Goal: Find specific page/section: Find specific page/section

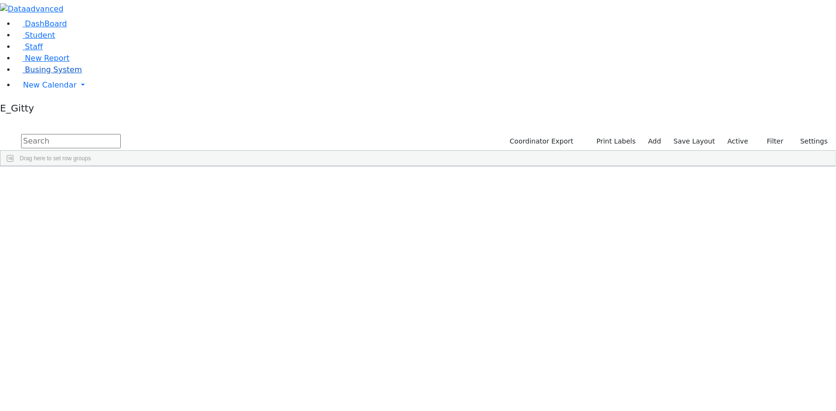
click at [38, 74] on span "Busing System" at bounding box center [53, 69] width 57 height 9
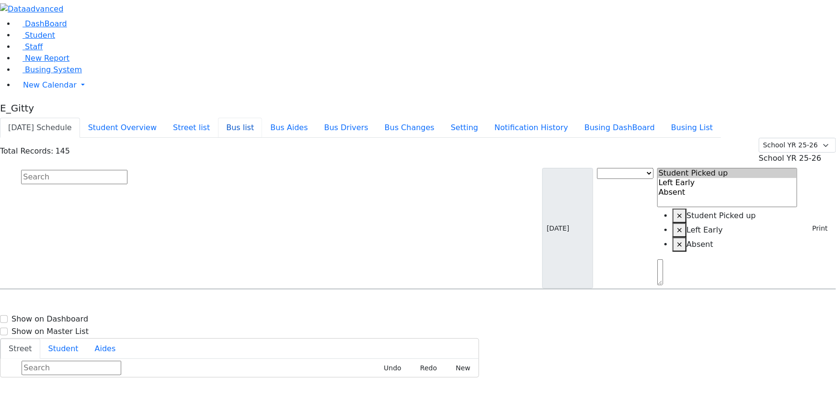
click at [262, 118] on button "Bus list" at bounding box center [240, 128] width 44 height 20
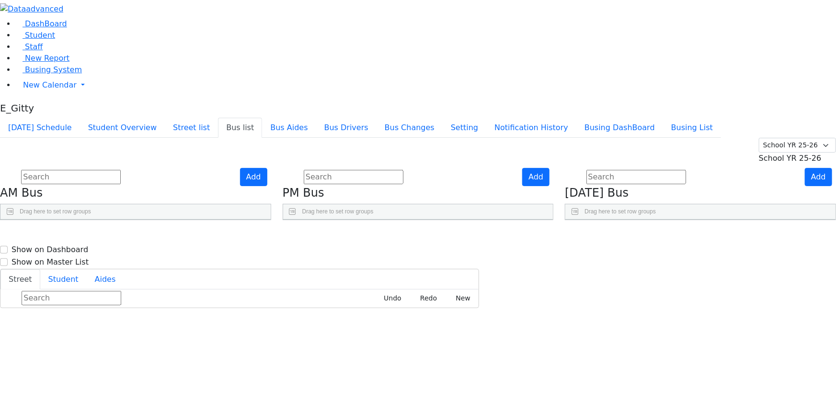
scroll to position [307, 0]
select select
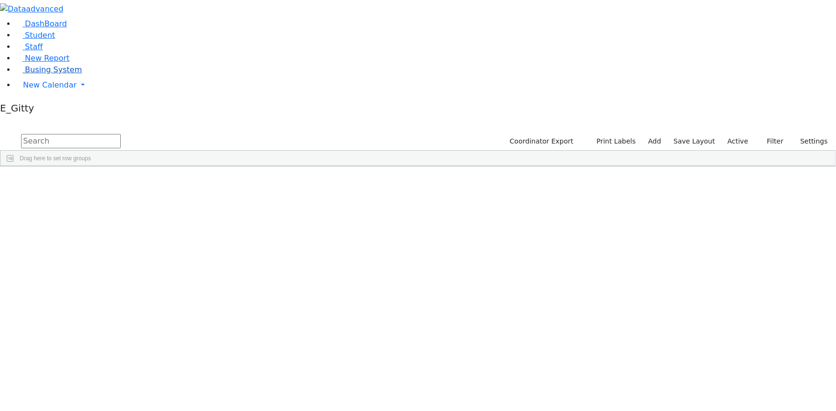
click at [32, 74] on span "Busing System" at bounding box center [53, 69] width 57 height 9
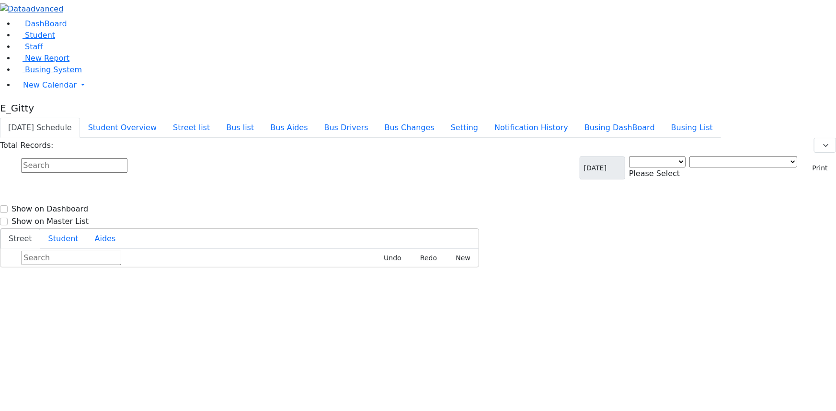
select select "3"
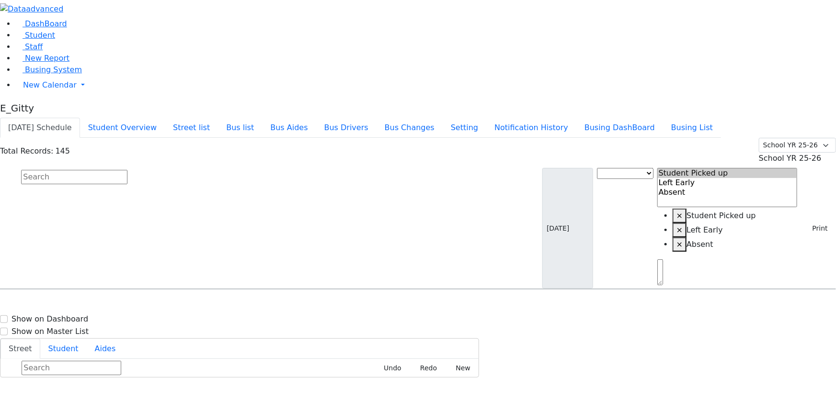
click at [127, 170] on input "text" at bounding box center [74, 177] width 106 height 14
type input "b"
type input "8"
click at [37, 40] on link "Student" at bounding box center [35, 35] width 40 height 9
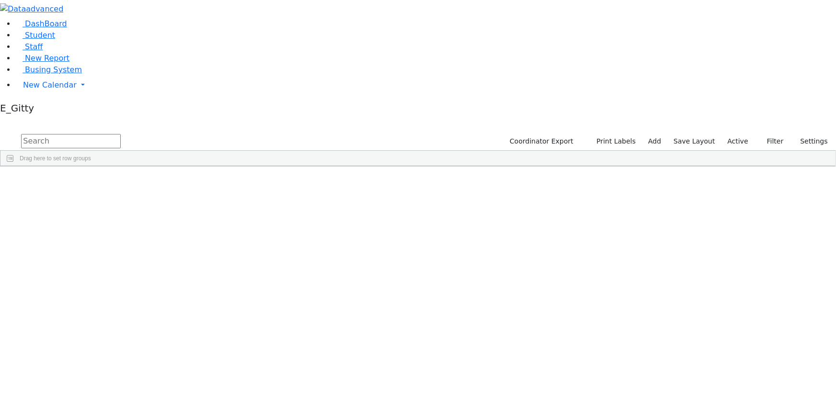
click at [121, 134] on input "text" at bounding box center [71, 141] width 100 height 14
type input "mei"
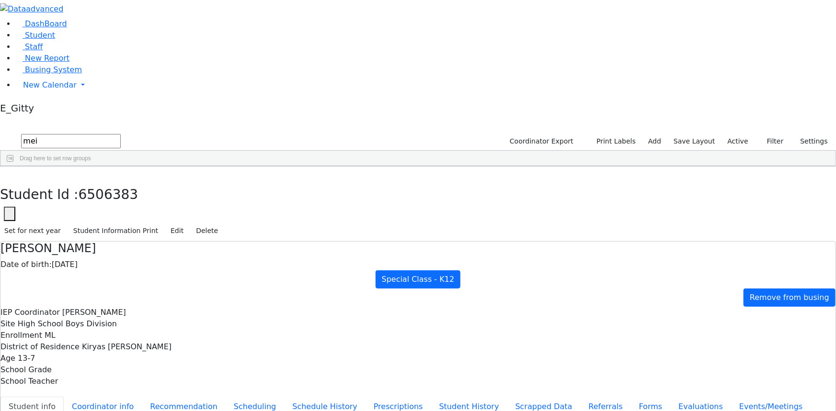
scroll to position [43, 0]
click at [14, 167] on button "button" at bounding box center [7, 177] width 14 height 20
click at [43, 51] on link "Staff" at bounding box center [28, 46] width 27 height 9
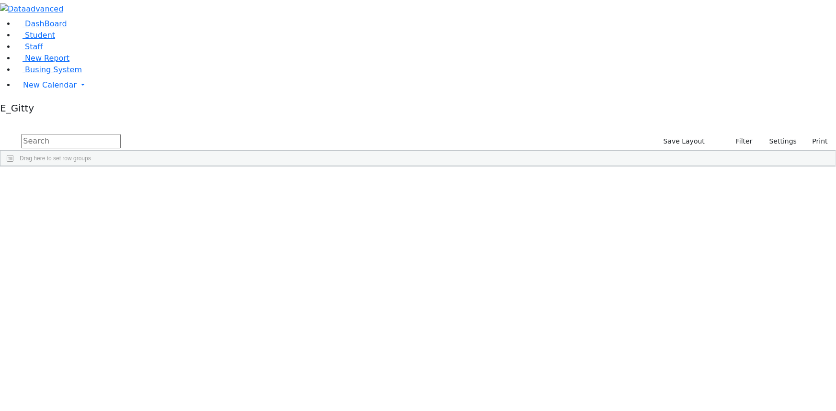
click at [121, 134] on input "text" at bounding box center [71, 141] width 100 height 14
type input "n"
click at [121, 134] on input "text" at bounding box center [71, 141] width 100 height 14
click at [62, 74] on span "Busing System" at bounding box center [53, 69] width 57 height 9
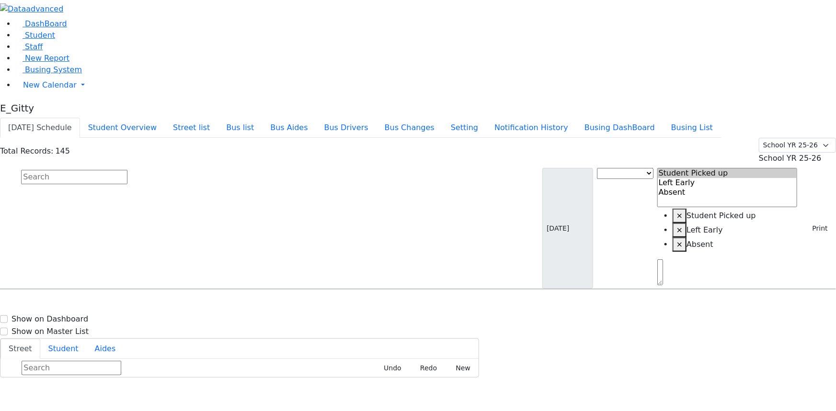
click at [80, 118] on button "Today's Schedule" at bounding box center [40, 128] width 80 height 20
click at [127, 170] on input "text" at bounding box center [74, 177] width 106 height 14
click at [127, 170] on input "Brac" at bounding box center [74, 177] width 106 height 14
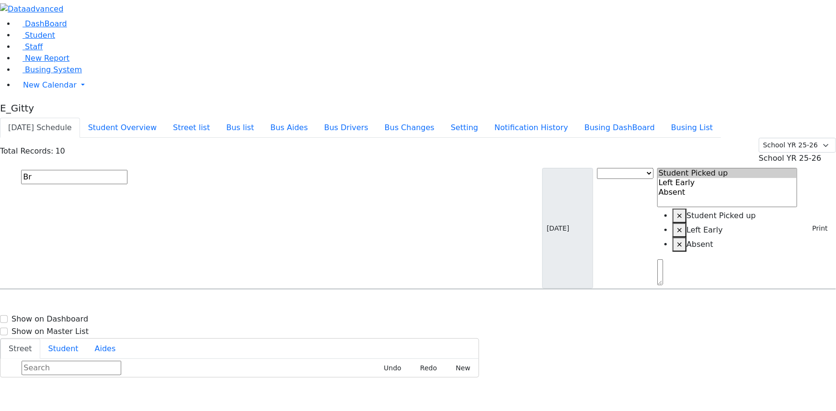
type input "B"
click at [165, 118] on button "Student Overview" at bounding box center [122, 128] width 85 height 20
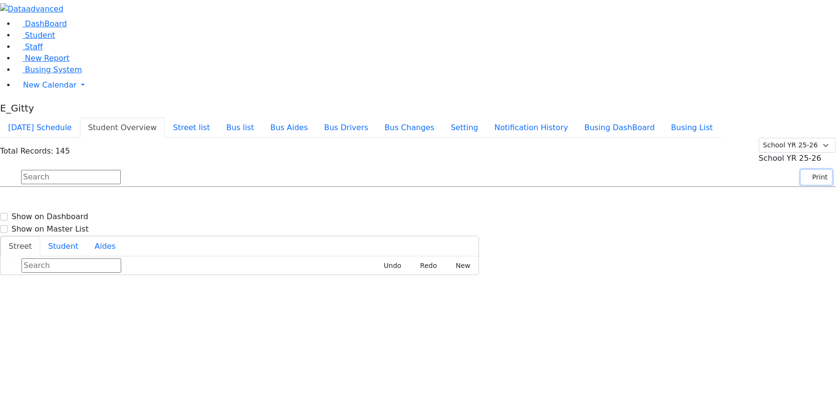
click at [811, 170] on button "Print" at bounding box center [816, 177] width 31 height 15
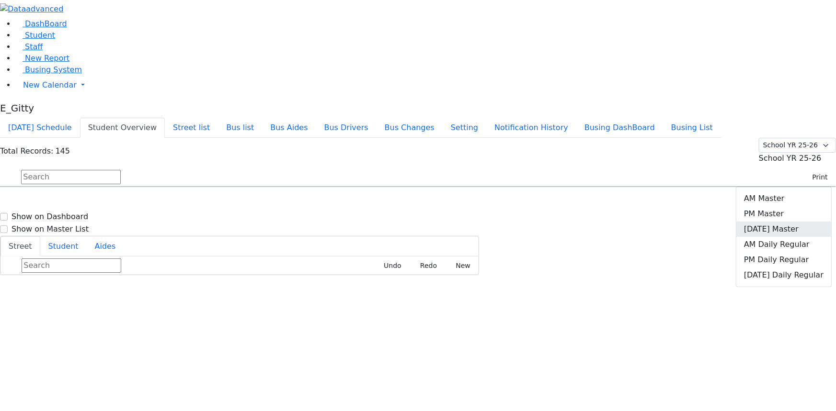
click at [783, 222] on link "[DATE] Master" at bounding box center [783, 229] width 95 height 15
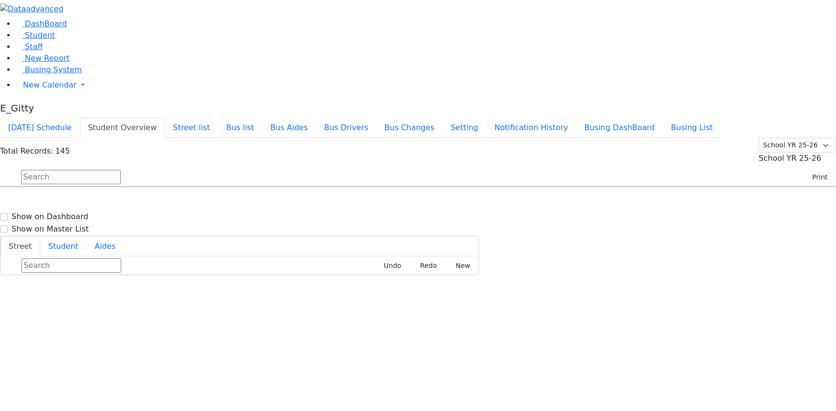
click at [40, 51] on link "Staff" at bounding box center [28, 46] width 27 height 9
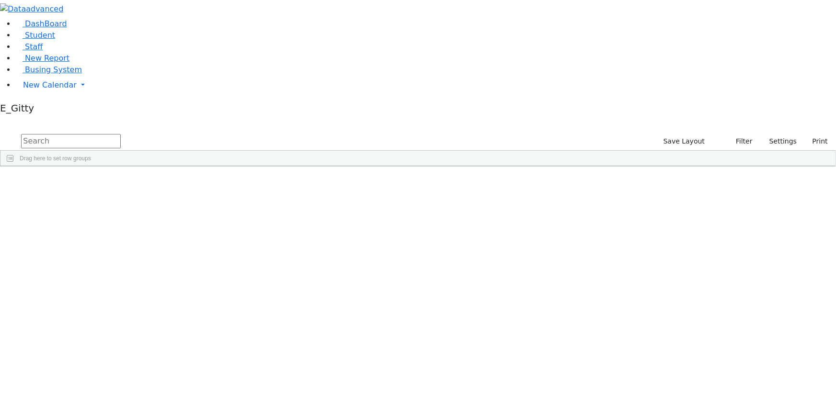
click at [121, 134] on input "text" at bounding box center [71, 141] width 100 height 14
click at [35, 74] on link "Busing System" at bounding box center [48, 69] width 67 height 9
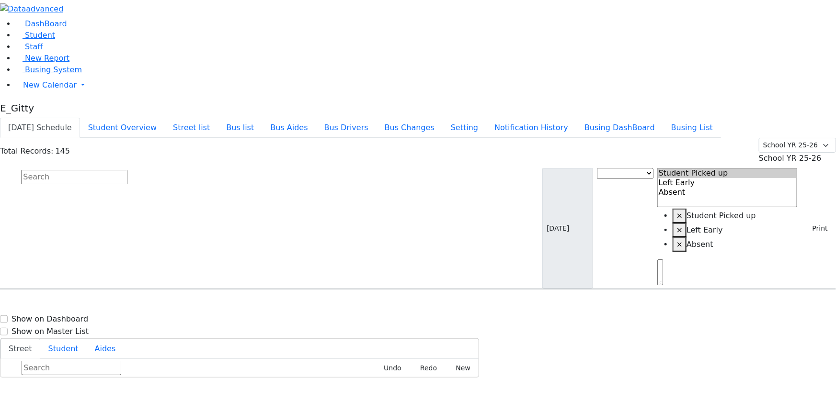
scroll to position [435, 0]
